Goal: Find specific page/section: Find specific page/section

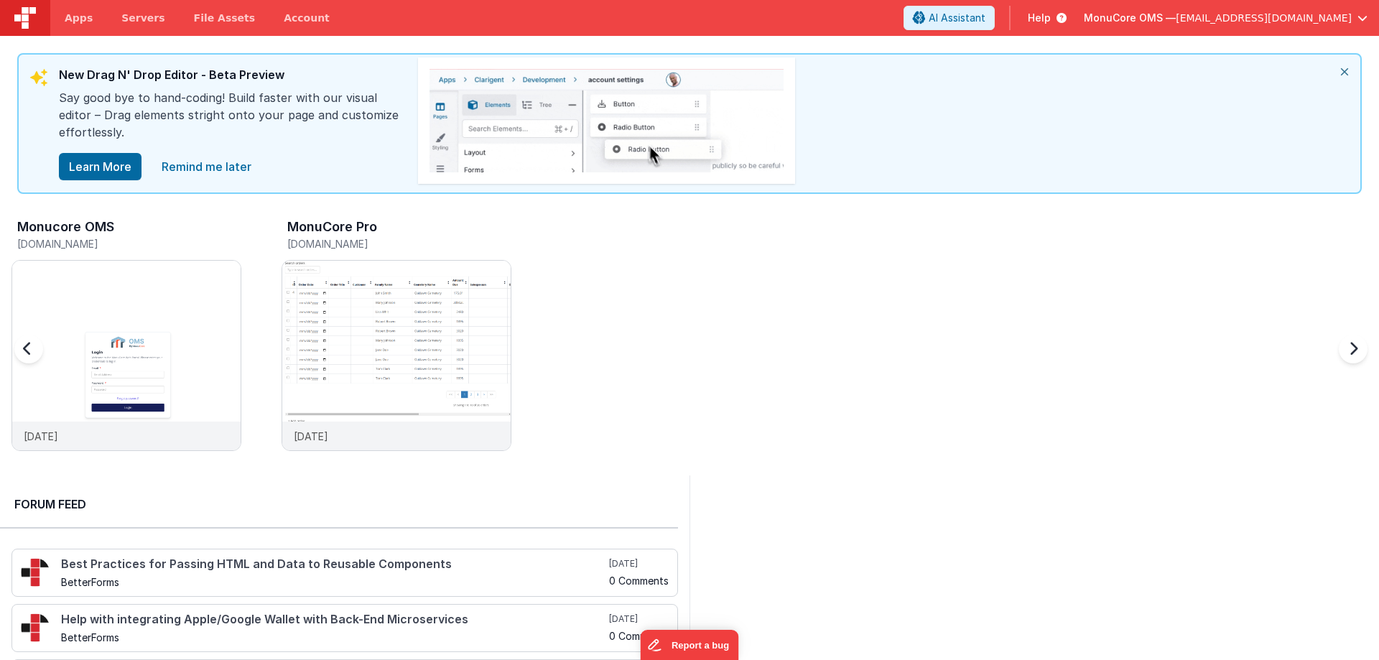
click at [797, 349] on div "Monucore OMS [DOMAIN_NAME] [DATE] MonuCore Pro [DOMAIN_NAME] [DATE]" at bounding box center [695, 339] width 1368 height 250
click at [190, 287] on img at bounding box center [126, 375] width 228 height 228
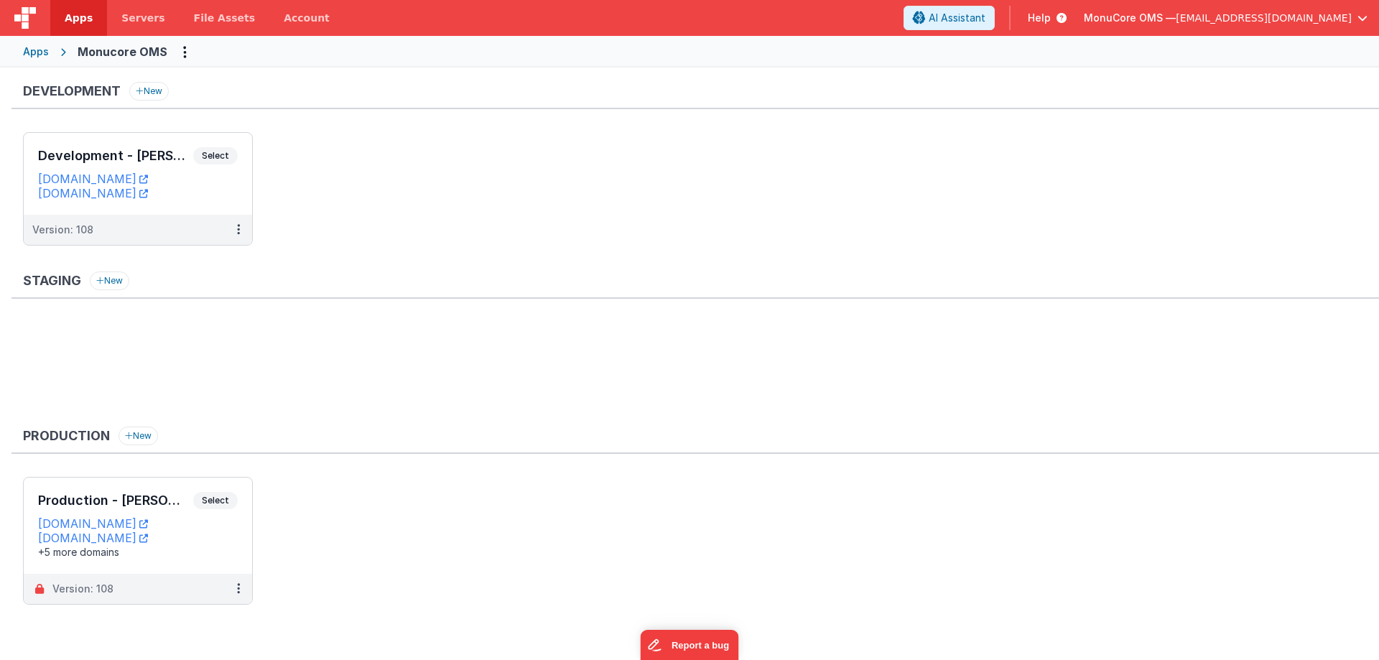
click at [589, 214] on ul "Development - [PERSON_NAME] Select URLs [DOMAIN_NAME] [DOMAIN_NAME] Version: 108" at bounding box center [701, 196] width 1356 height 128
click at [311, 82] on div "Development New" at bounding box center [695, 95] width 1368 height 27
click at [107, 159] on h3 "Development - [PERSON_NAME]" at bounding box center [115, 156] width 155 height 14
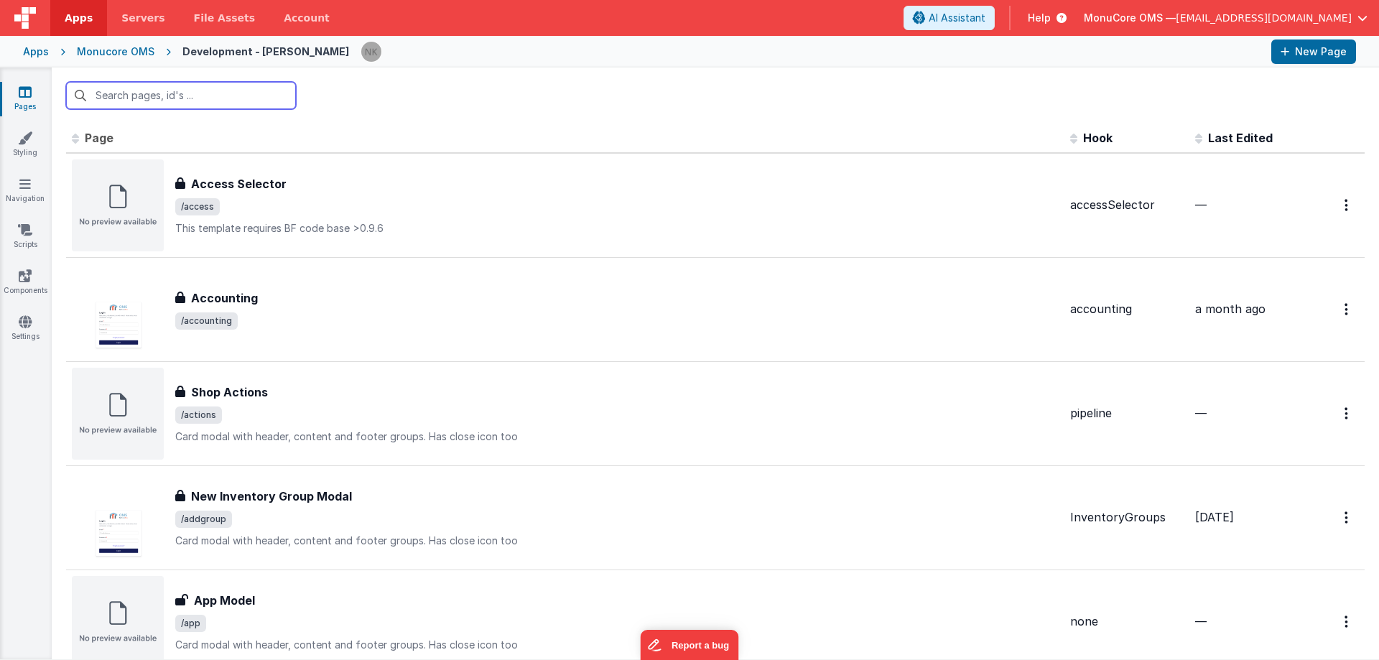
click at [203, 97] on input "text" at bounding box center [181, 95] width 230 height 27
click at [160, 100] on input "text" at bounding box center [181, 95] width 230 height 27
type input "view"
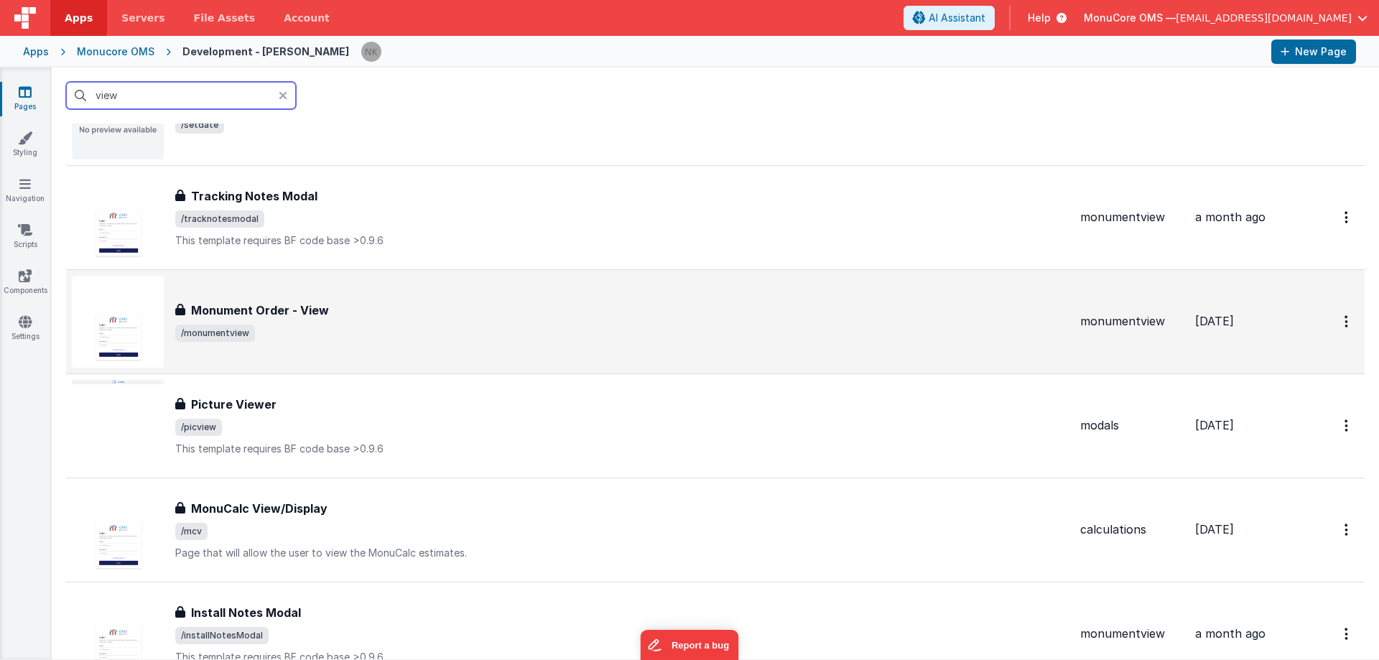
scroll to position [1077, 0]
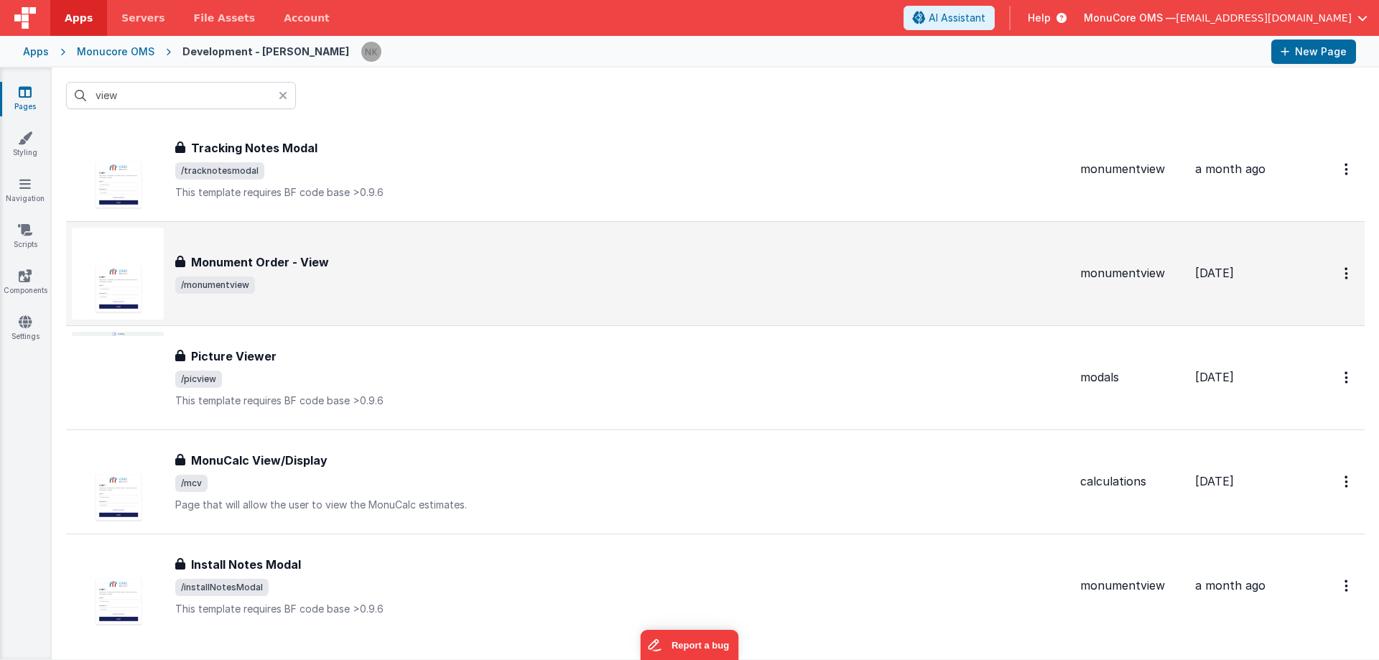
click at [441, 293] on span "/monumentview" at bounding box center [622, 285] width 894 height 17
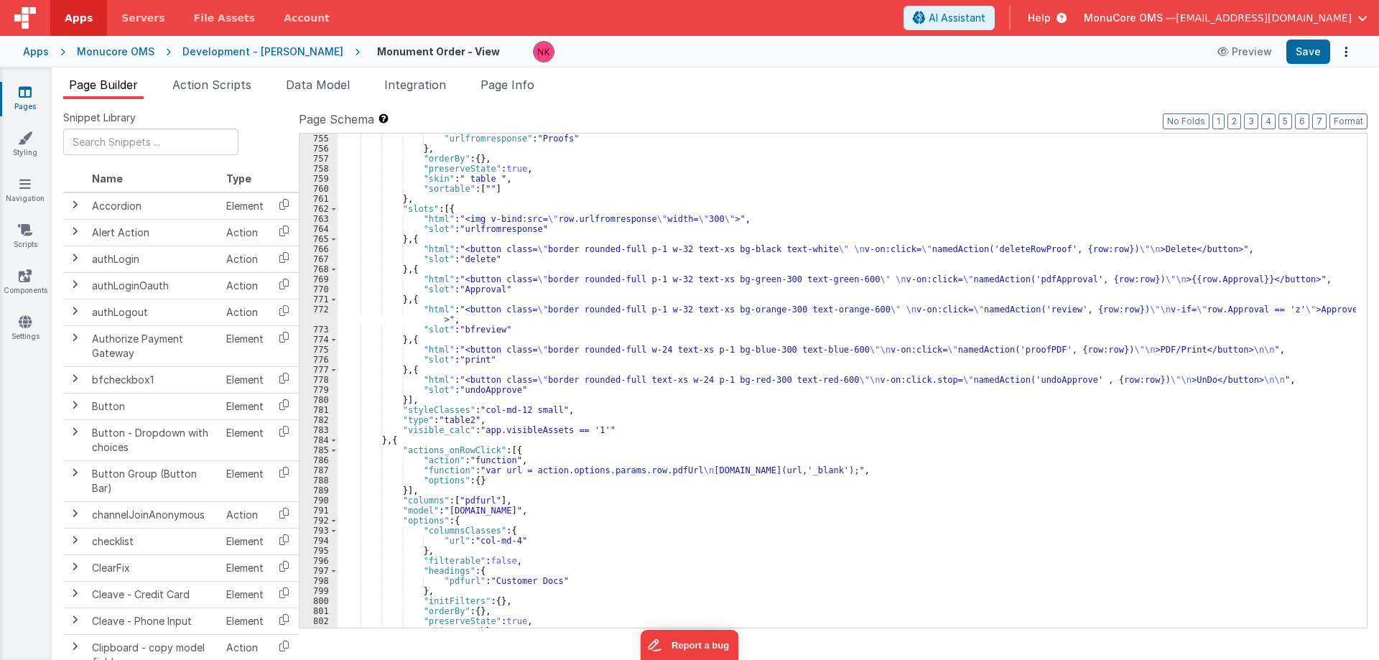
scroll to position [8457, 0]
click at [935, 354] on div ""urlfromresponse" : "Proofs" } , "orderBy" : { } , "preserveState" : true , "sk…" at bounding box center [847, 391] width 1019 height 514
click at [964, 353] on div ""urlfromresponse" : "Proofs" } , "orderBy" : { } , "preserveState" : true , "sk…" at bounding box center [847, 391] width 1019 height 514
click at [509, 90] on span "Page Info" at bounding box center [508, 85] width 54 height 14
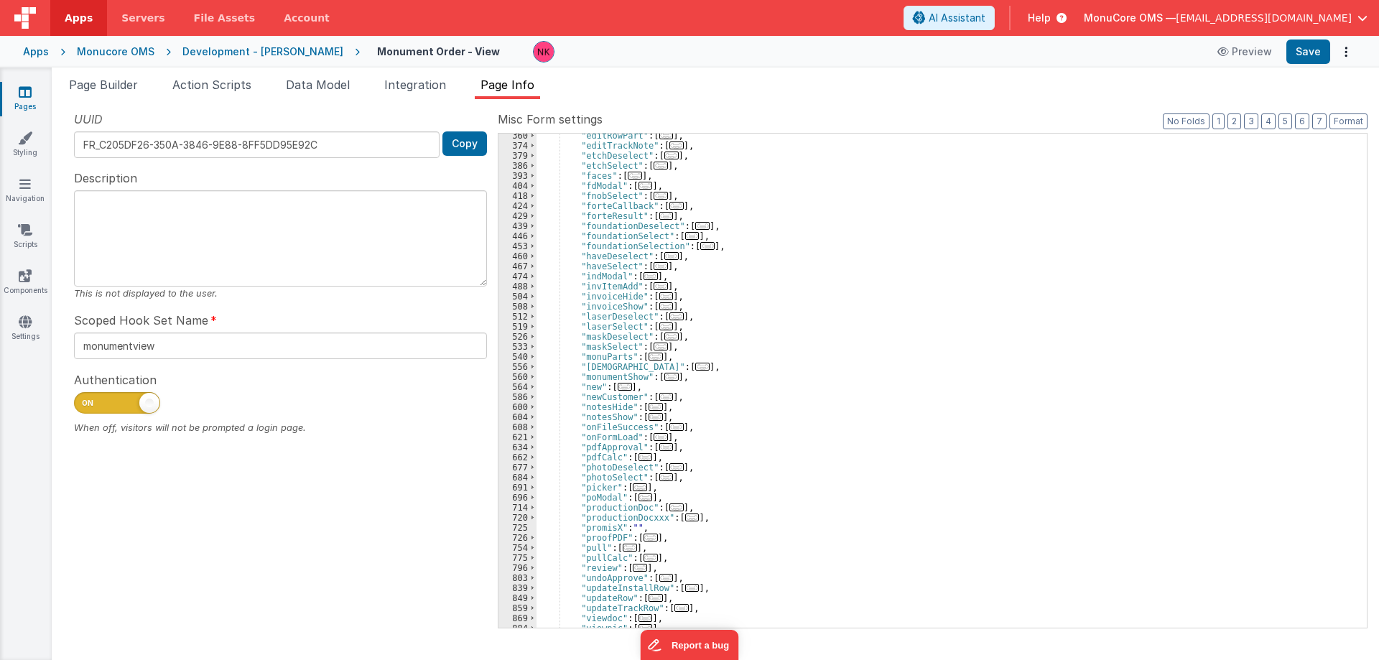
scroll to position [474, 0]
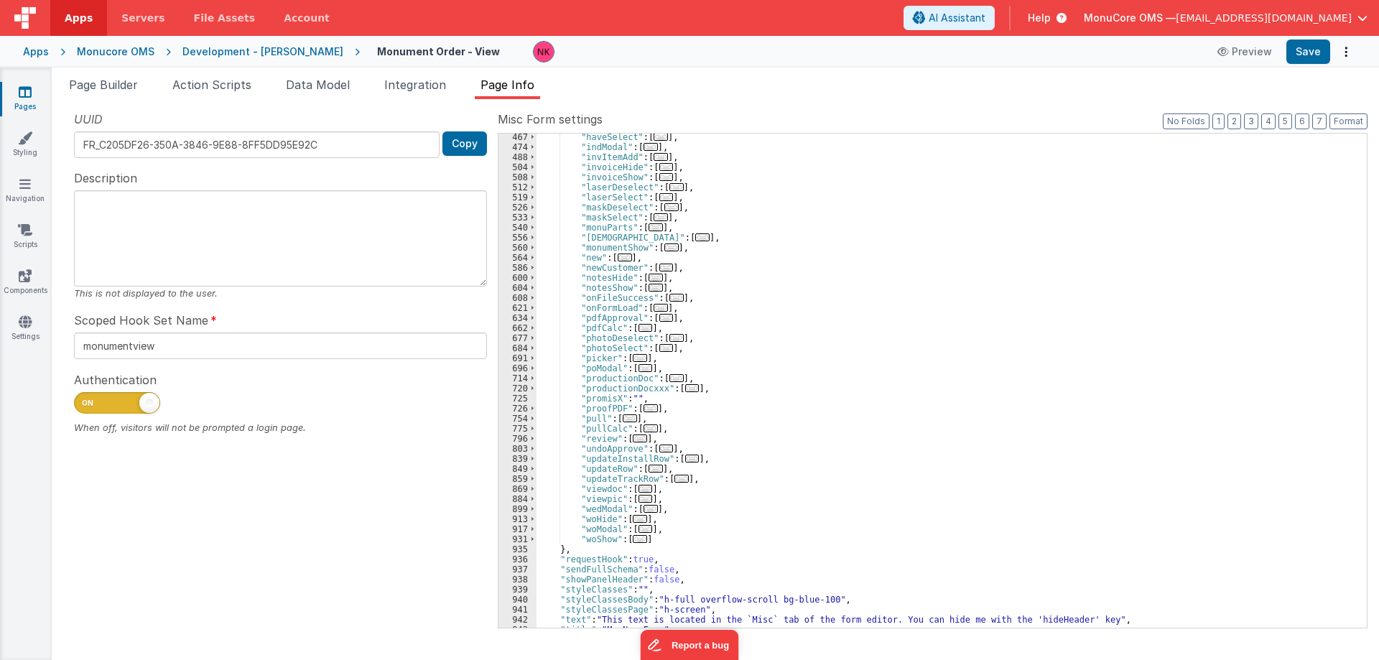
click at [580, 409] on div ""haveSelect" : [ ... ] , "indModal" : [ ... ] , "invItemAdd" : [ ... ] , "invoi…" at bounding box center [947, 389] width 820 height 514
click at [534, 407] on span at bounding box center [533, 409] width 8 height 10
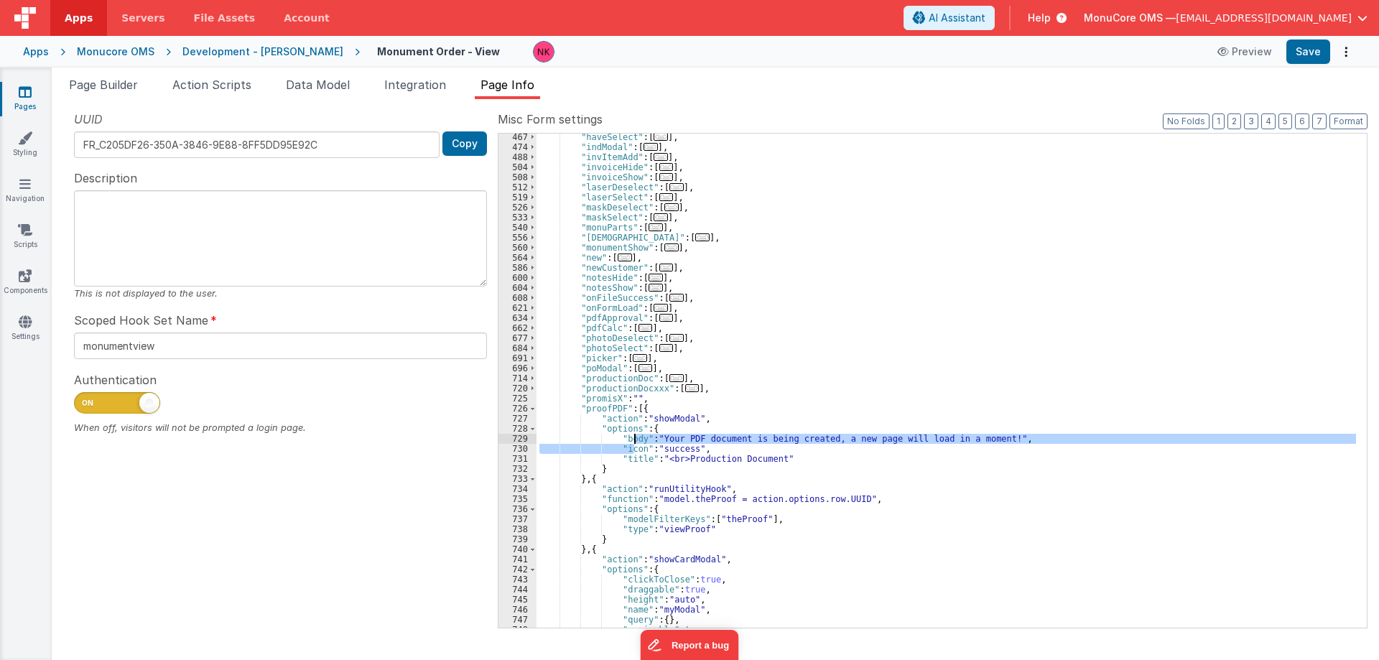
click at [635, 443] on div ""haveSelect" : [ ... ] , "indModal" : [ ... ] , "invItemAdd" : [ ... ] , "invoi…" at bounding box center [947, 389] width 820 height 514
click at [666, 439] on div ""haveSelect" : [ ... ] , "indModal" : [ ... ] , "invItemAdd" : [ ... ] , "invoi…" at bounding box center [947, 381] width 820 height 494
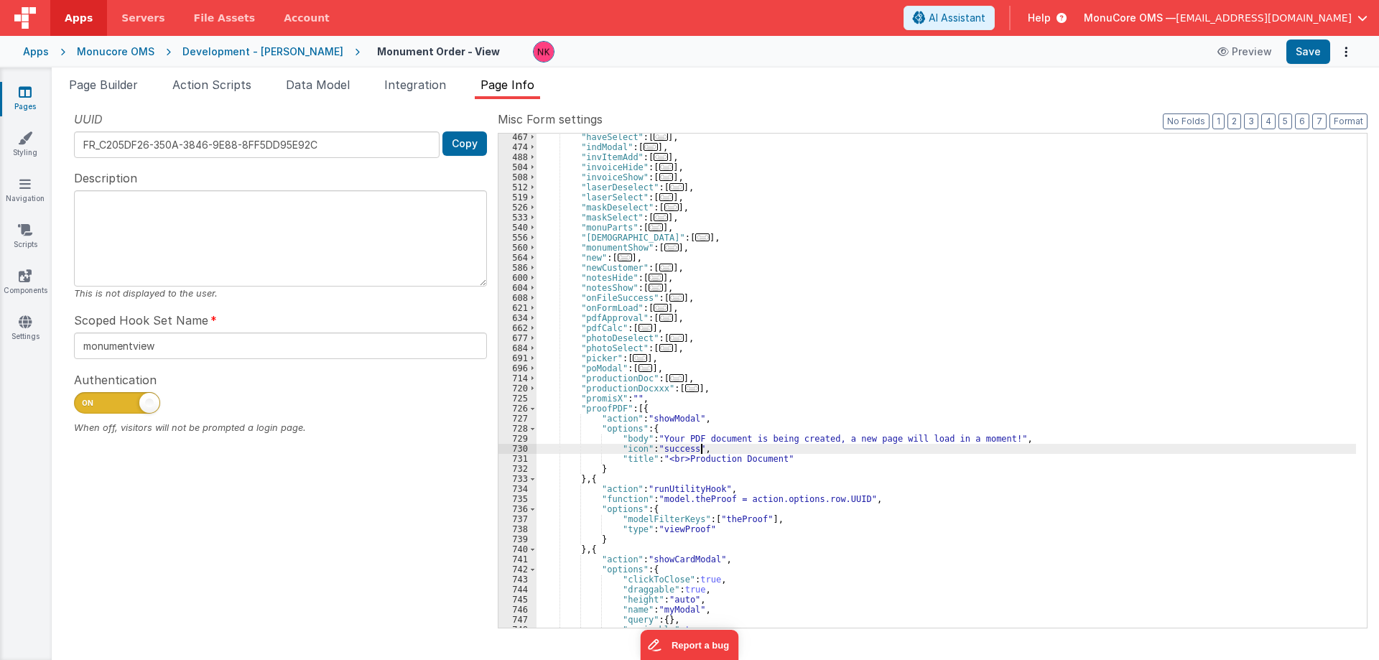
click at [746, 445] on div ""haveSelect" : [ ... ] , "indModal" : [ ... ] , "invItemAdd" : [ ... ] , "invoi…" at bounding box center [947, 389] width 820 height 514
click at [746, 440] on div ""haveSelect" : [ ... ] , "indModal" : [ ... ] , "invItemAdd" : [ ... ] , "invoi…" at bounding box center [947, 389] width 820 height 514
click at [729, 491] on div ""haveSelect" : [ ... ] , "indModal" : [ ... ] , "invItemAdd" : [ ... ] , "invoi…" at bounding box center [947, 389] width 820 height 514
click at [758, 496] on div ""haveSelect" : [ ... ] , "indModal" : [ ... ] , "invItemAdd" : [ ... ] , "invoi…" at bounding box center [947, 389] width 820 height 514
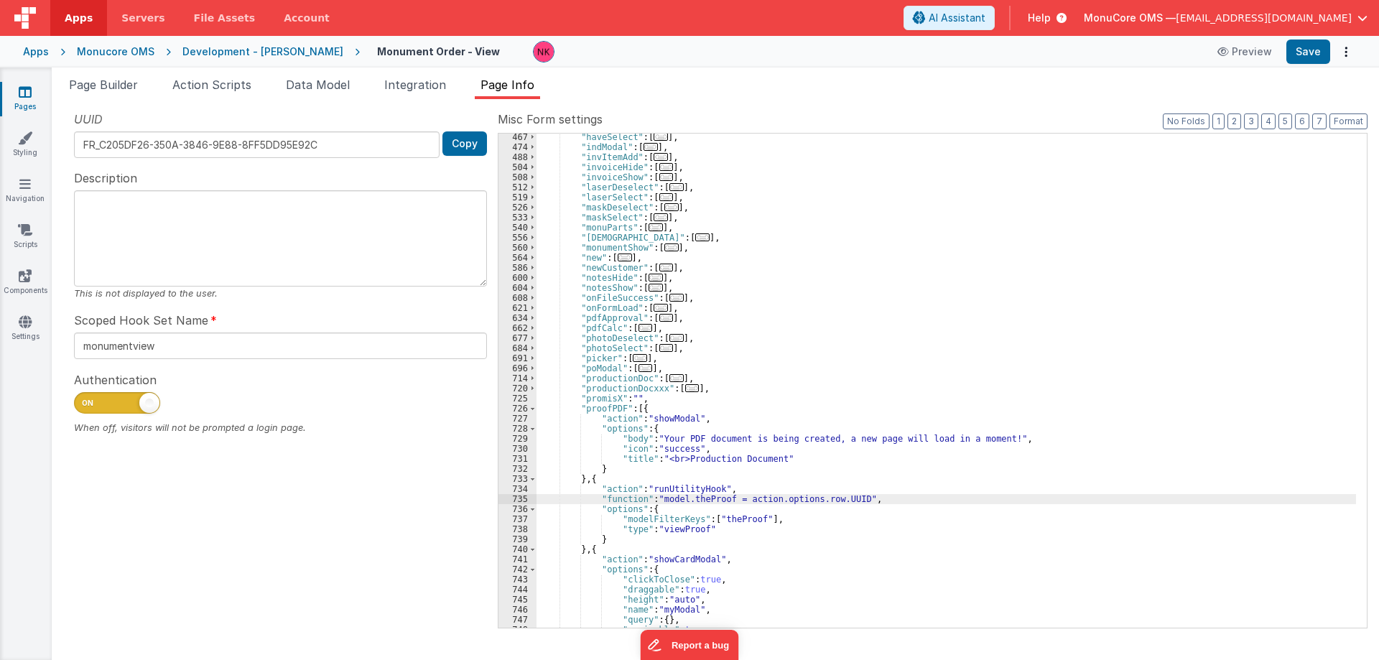
click at [876, 501] on div ""haveSelect" : [ ... ] , "indModal" : [ ... ] , "invItemAdd" : [ ... ] , "invoi…" at bounding box center [947, 389] width 820 height 514
click at [786, 524] on div ""haveSelect" : [ ... ] , "indModal" : [ ... ] , "invItemAdd" : [ ... ] , "invoi…" at bounding box center [947, 389] width 820 height 514
click at [715, 529] on div ""haveSelect" : [ ... ] , "indModal" : [ ... ] , "invItemAdd" : [ ... ] , "invoi…" at bounding box center [947, 389] width 820 height 514
click at [763, 19] on header "Apps Servers File Assets Account Some FUTURE Slot AI Assistant Help MonuCore OM…" at bounding box center [689, 18] width 1379 height 36
